Goal: Task Accomplishment & Management: Manage account settings

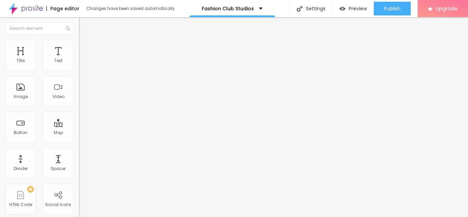
click at [24, 13] on img at bounding box center [26, 8] width 34 height 17
click at [85, 46] on span "Style" at bounding box center [90, 44] width 10 height 6
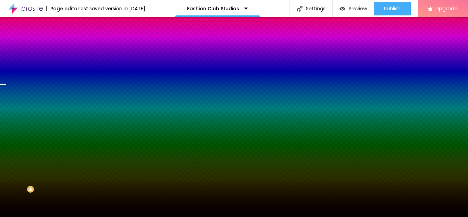
click at [79, 63] on span "Change image" at bounding box center [97, 60] width 37 height 6
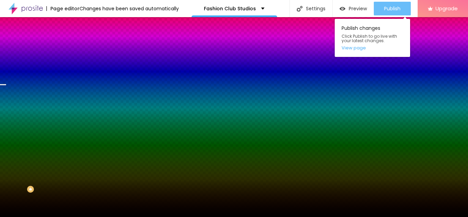
click at [384, 11] on span "Publish" at bounding box center [392, 8] width 16 height 5
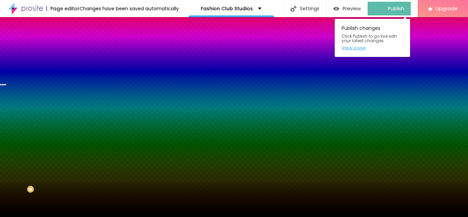
click at [355, 49] on link "View page" at bounding box center [372, 48] width 62 height 4
